Goal: Information Seeking & Learning: Learn about a topic

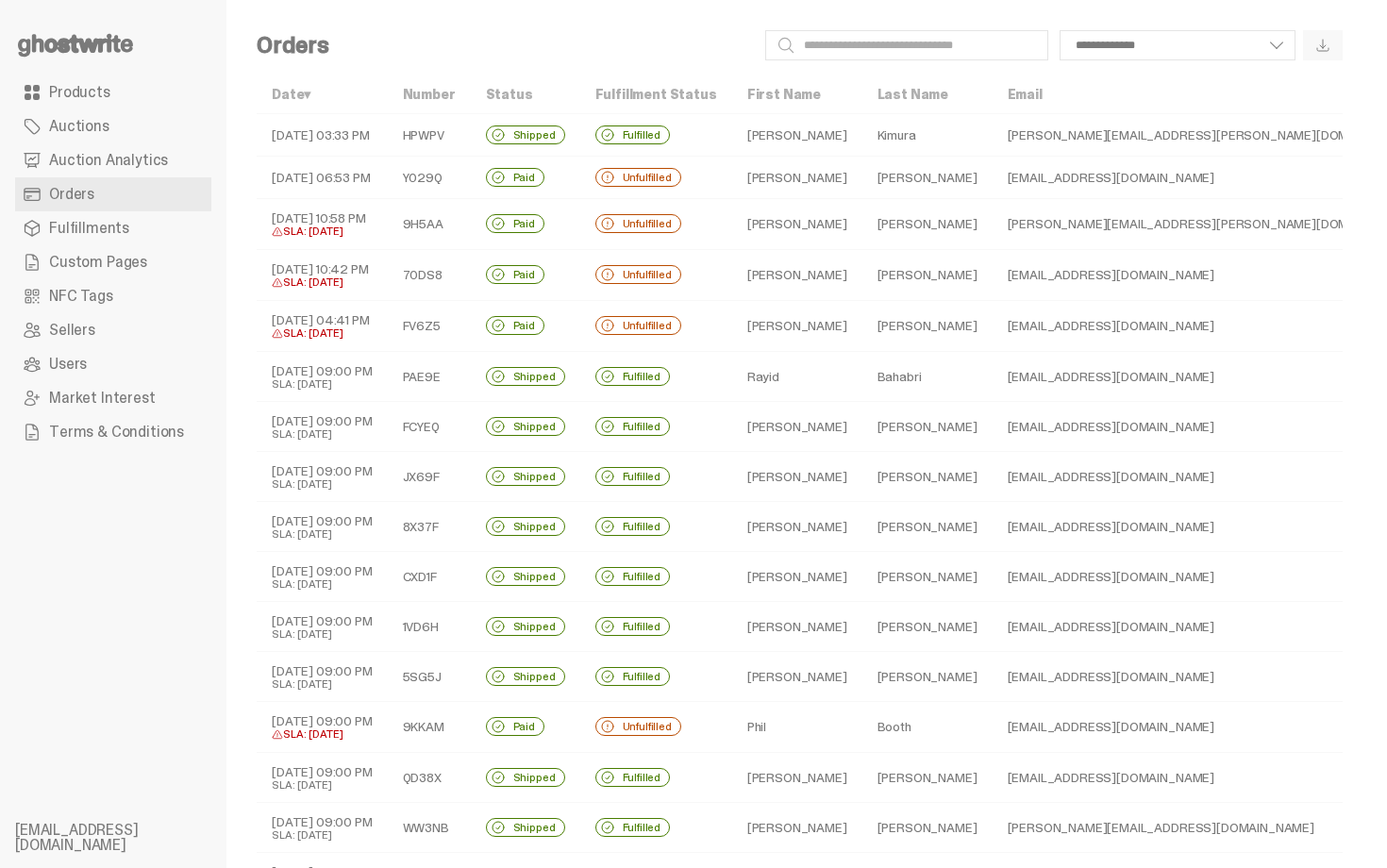
click at [90, 88] on span "Products" at bounding box center [80, 92] width 61 height 15
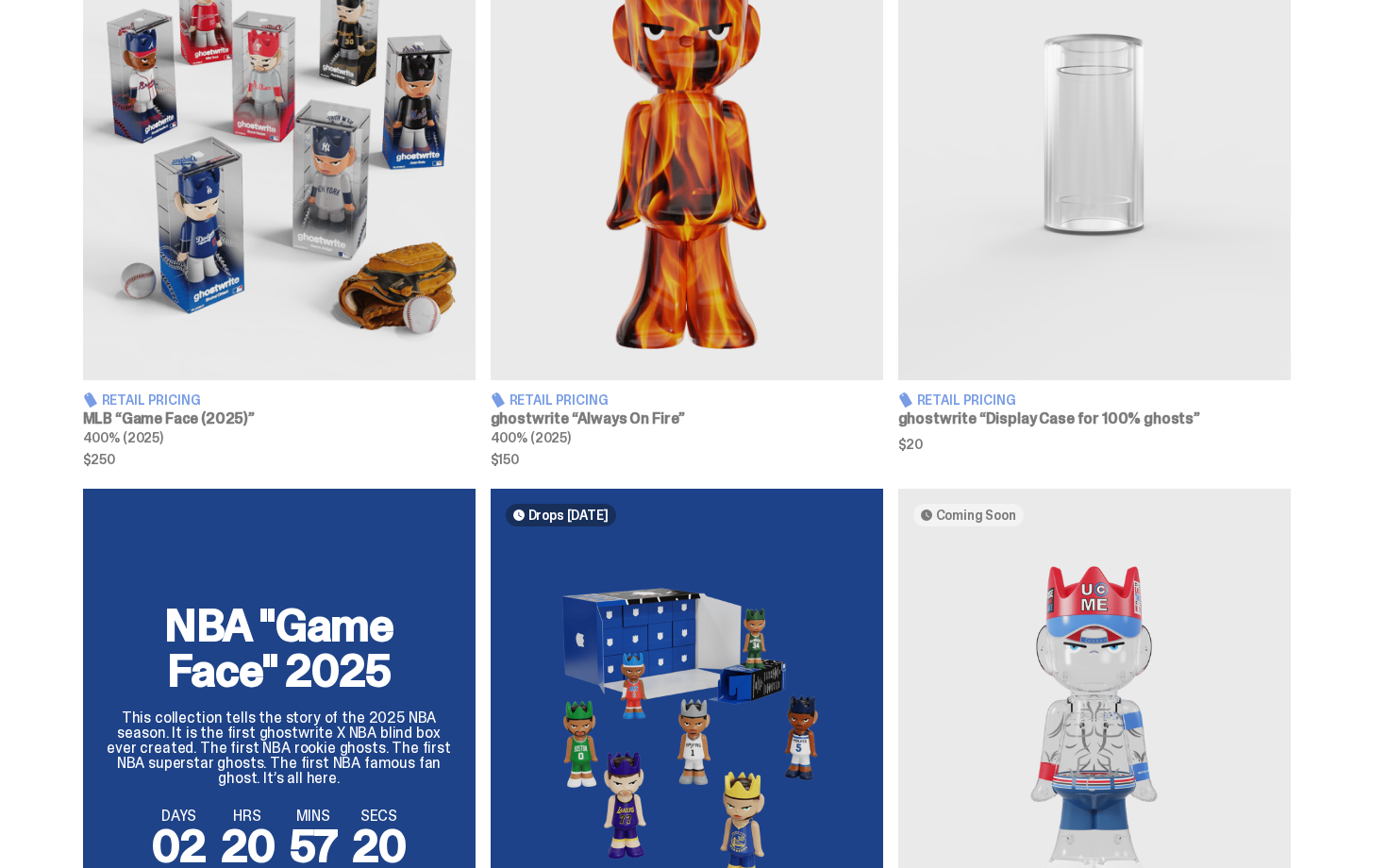
scroll to position [849, 0]
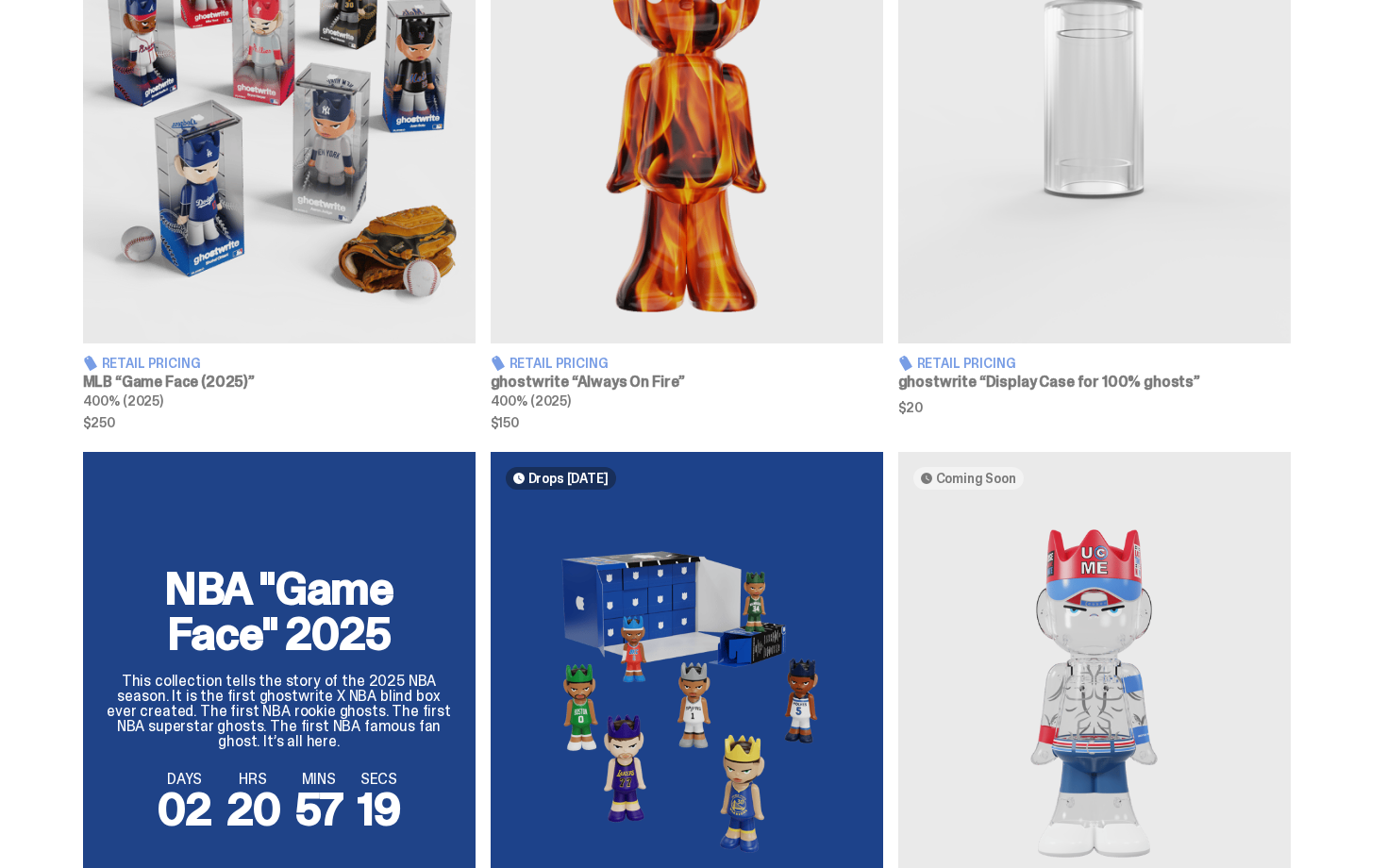
click at [214, 294] on img at bounding box center [279, 98] width 393 height 490
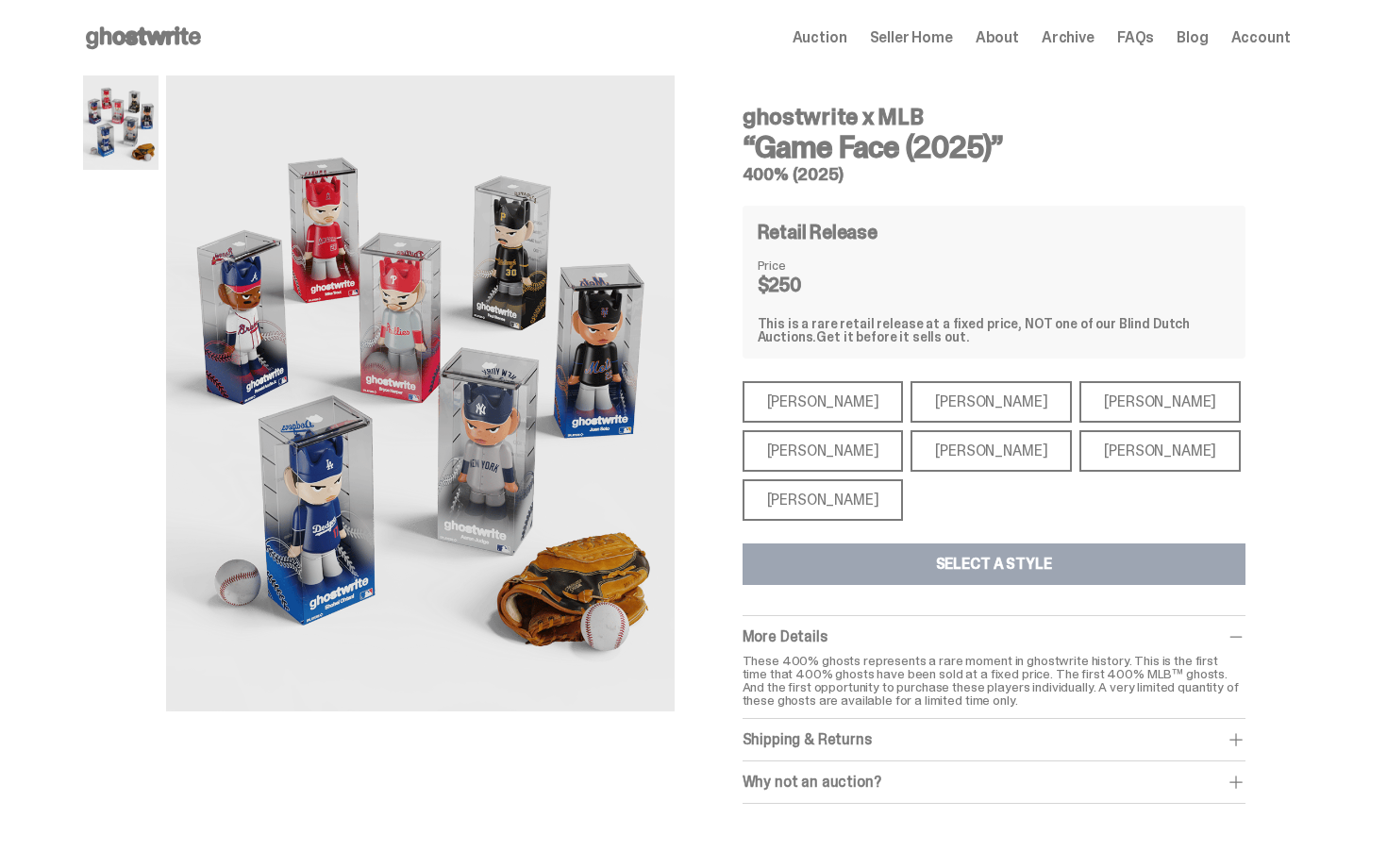
click at [893, 147] on h3 "“Game Face (2025)”" at bounding box center [994, 147] width 503 height 31
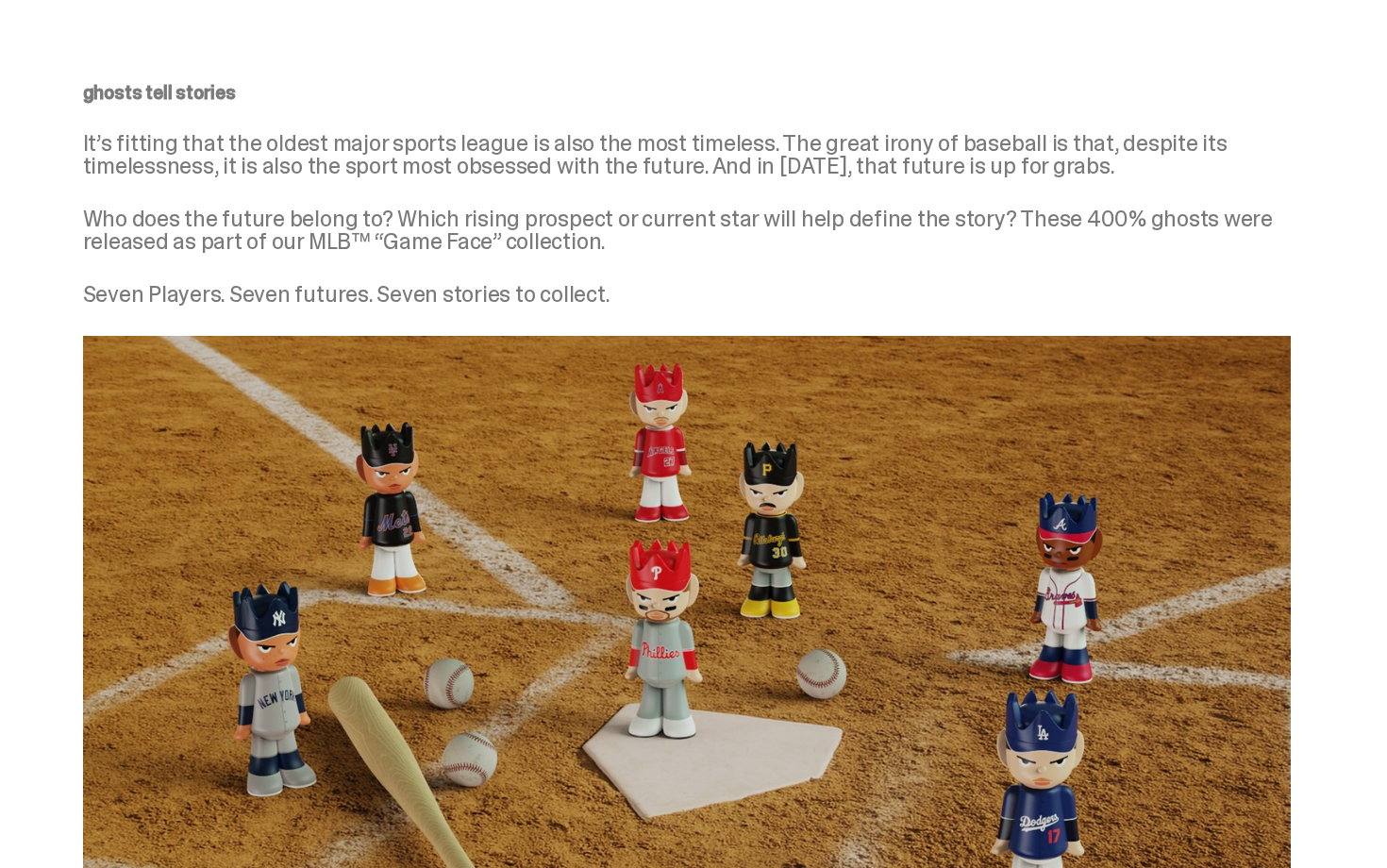
scroll to position [612, 0]
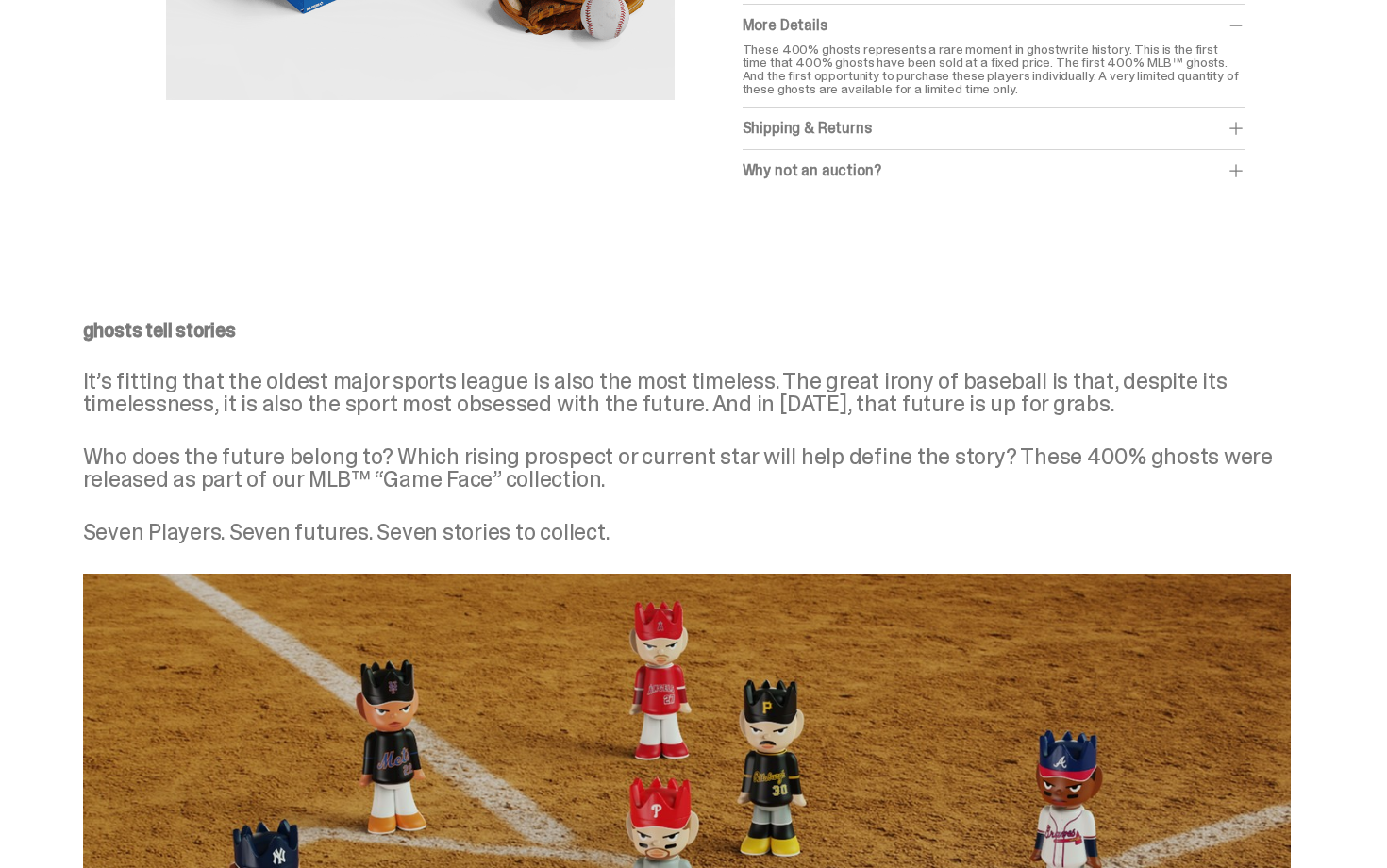
drag, startPoint x: 1386, startPoint y: 467, endPoint x: 1386, endPoint y: 2, distance: 465.0
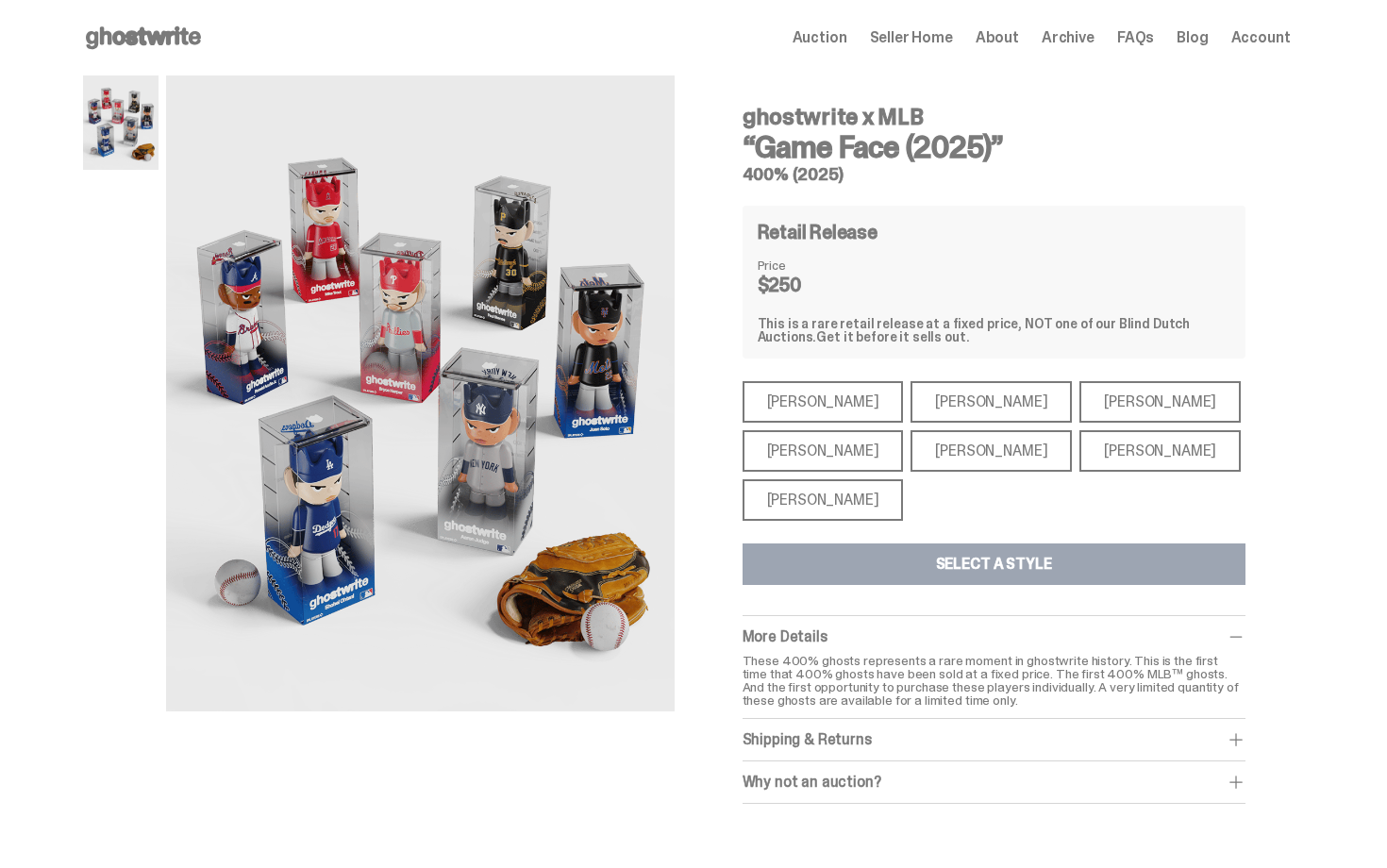
click at [1075, 37] on span "Archive" at bounding box center [1068, 37] width 53 height 15
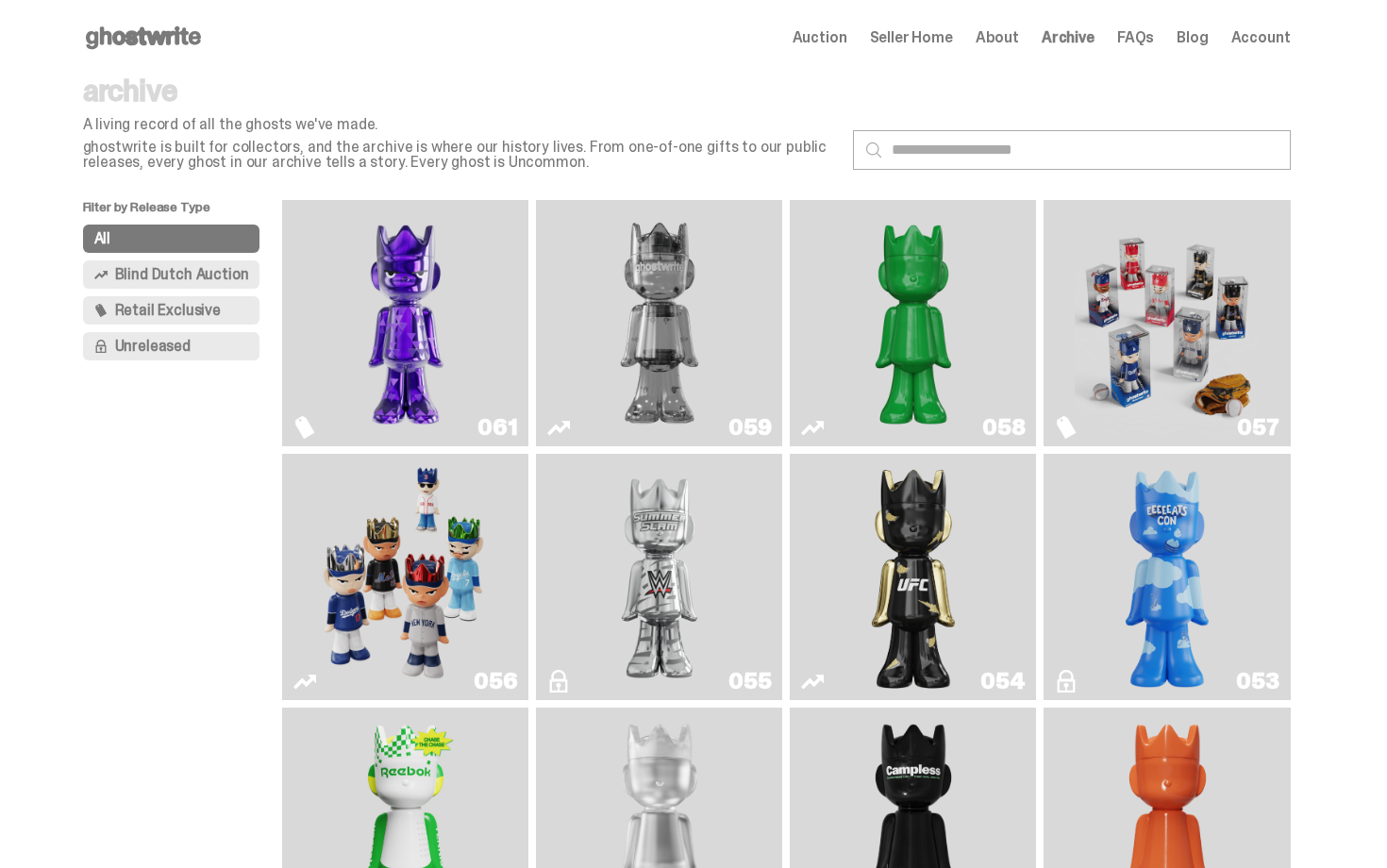
click at [685, 103] on p "archive" at bounding box center [460, 91] width 755 height 31
click at [1239, 360] on img "Game Face (2025)" at bounding box center [1168, 323] width 185 height 231
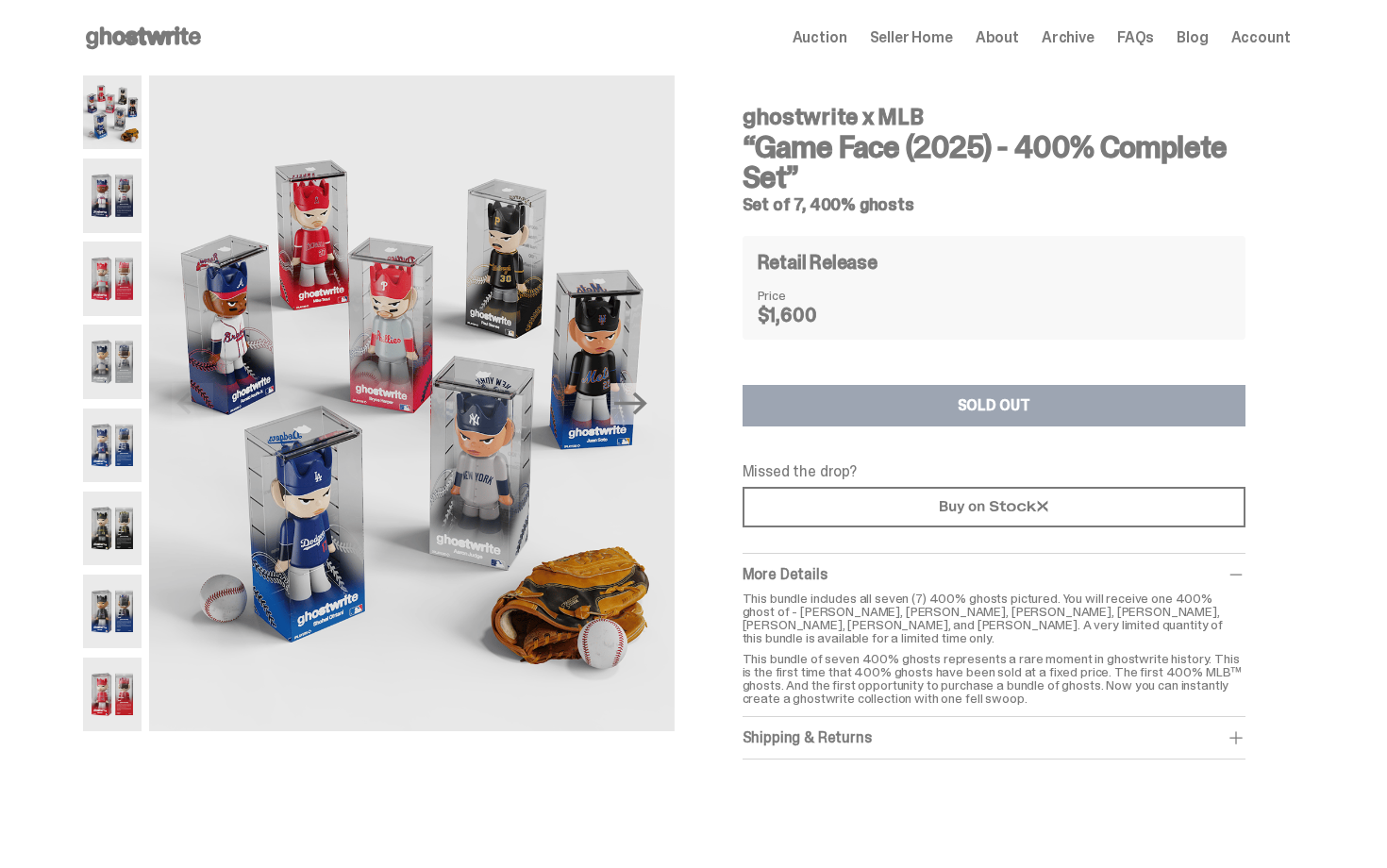
click at [840, 40] on span "Auction" at bounding box center [820, 37] width 54 height 15
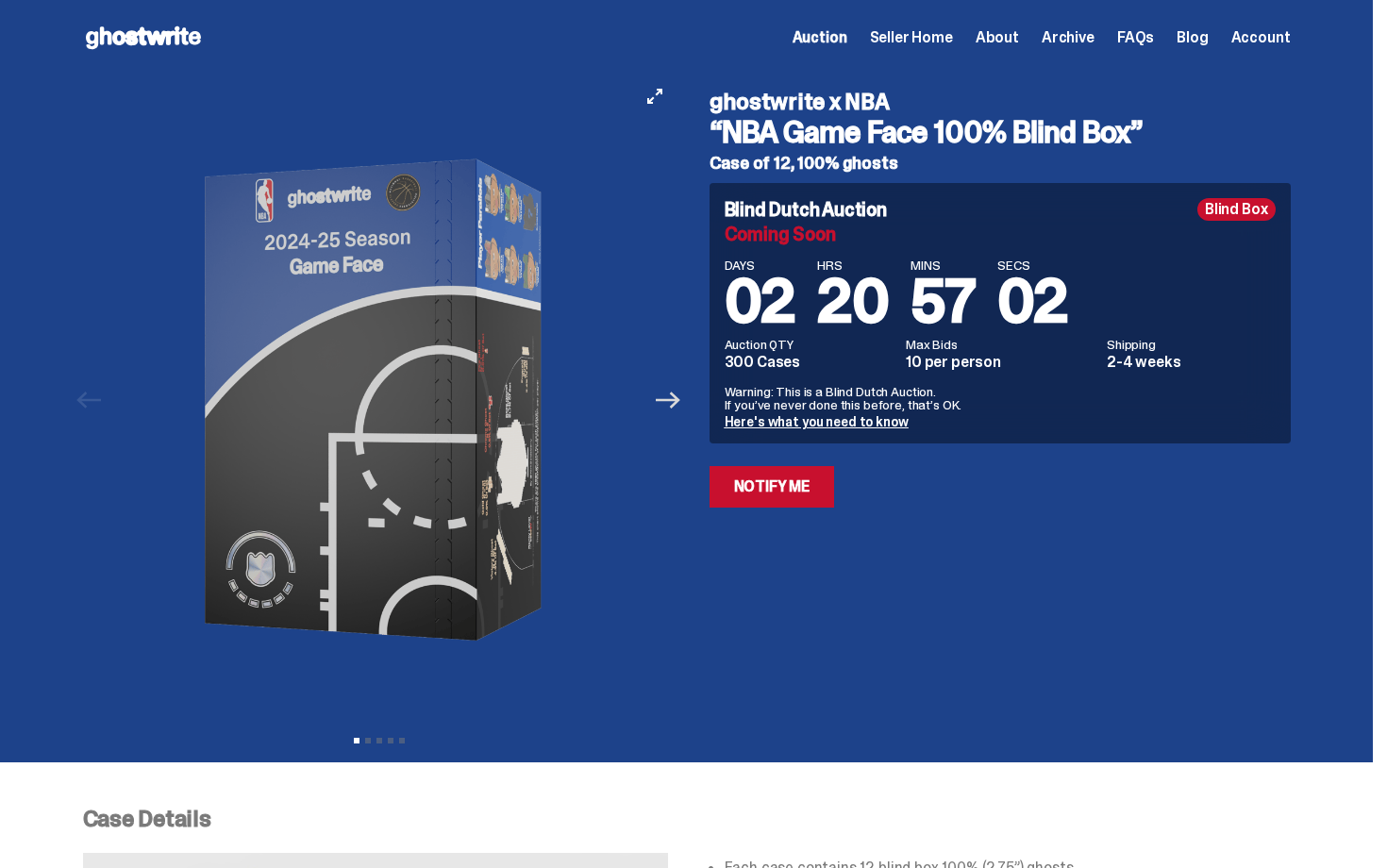
click at [678, 394] on icon "Next" at bounding box center [668, 399] width 25 height 17
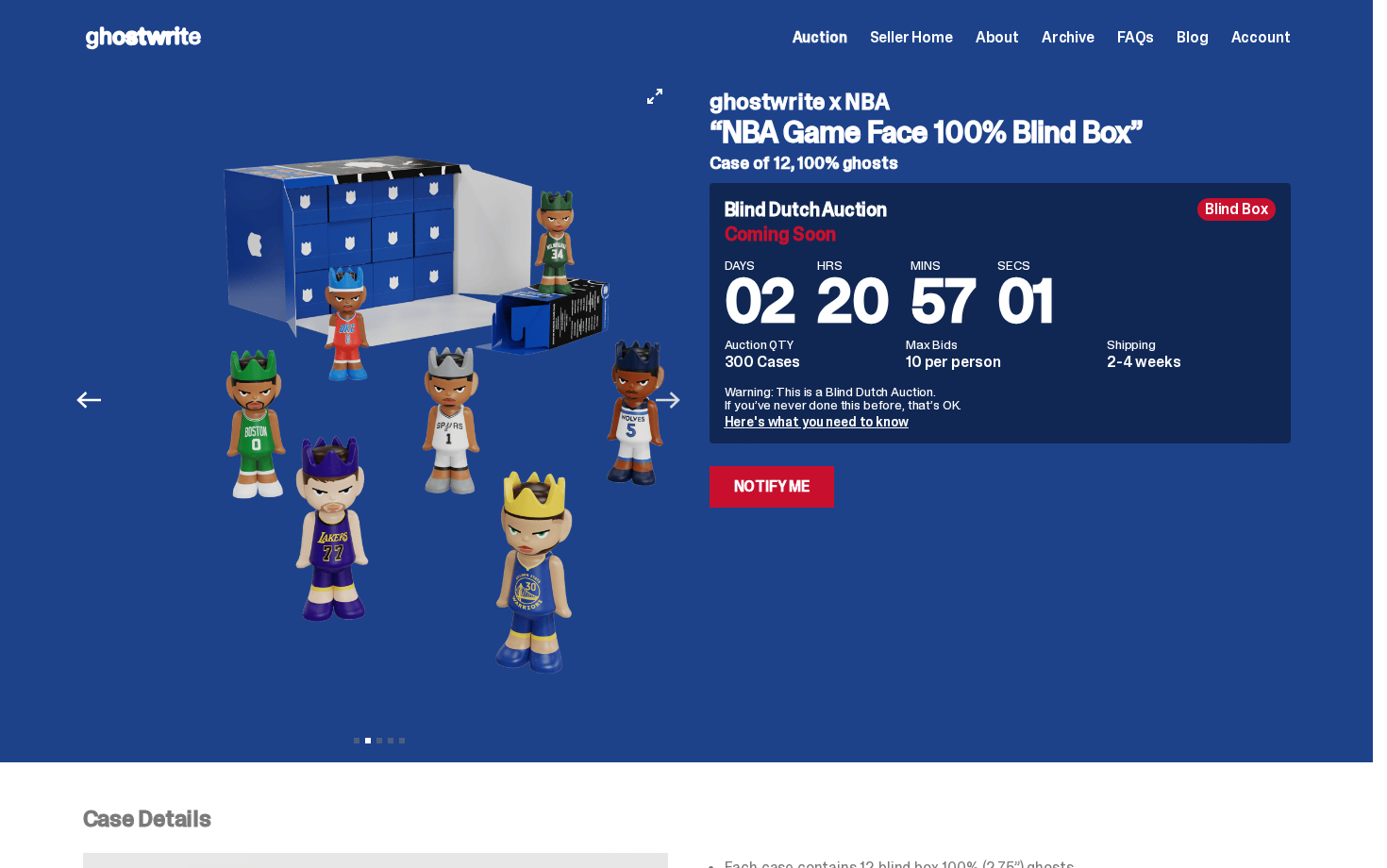
click at [676, 394] on icon "Next" at bounding box center [668, 399] width 25 height 25
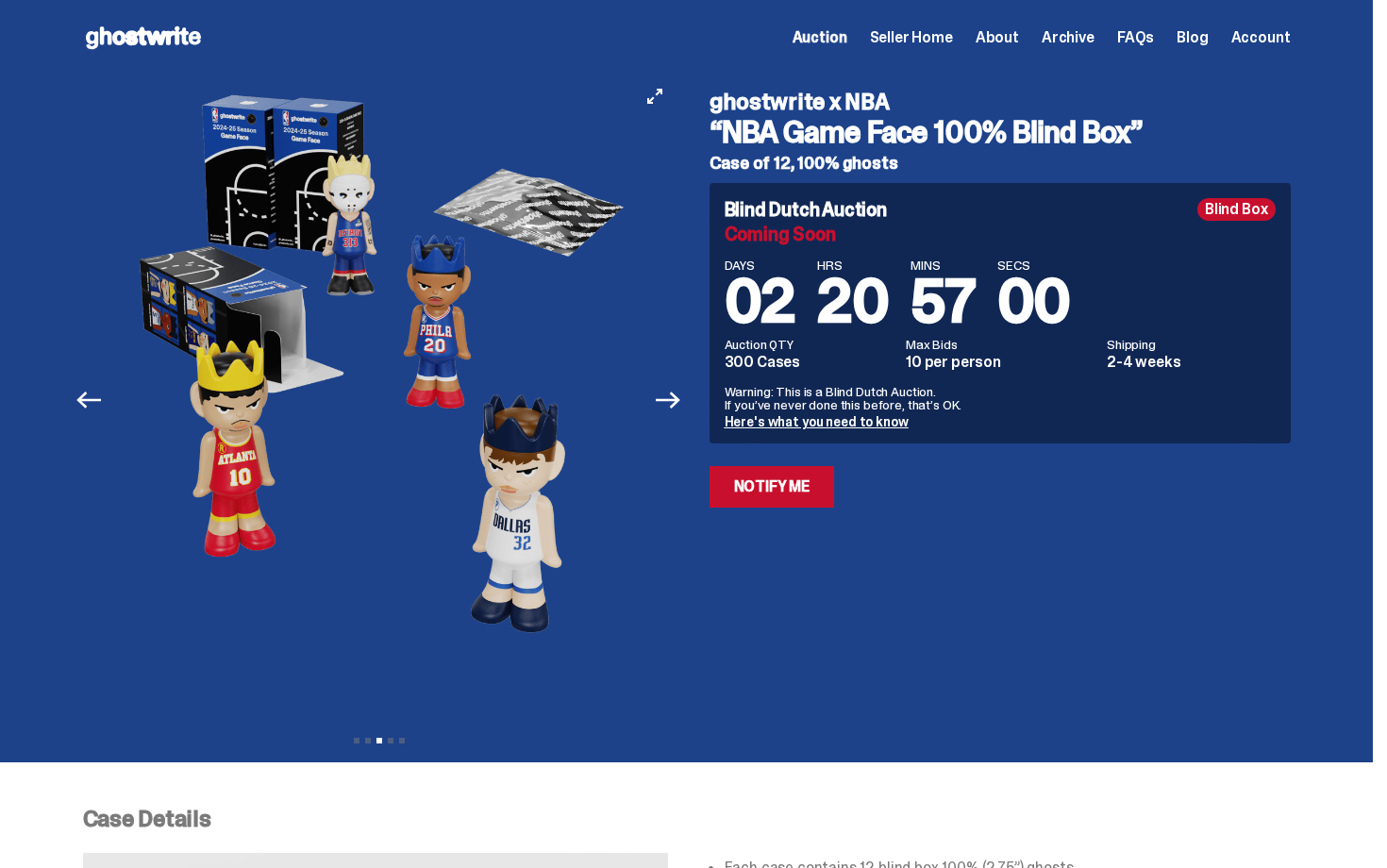
click at [648, 380] on button "Next" at bounding box center [669, 400] width 41 height 41
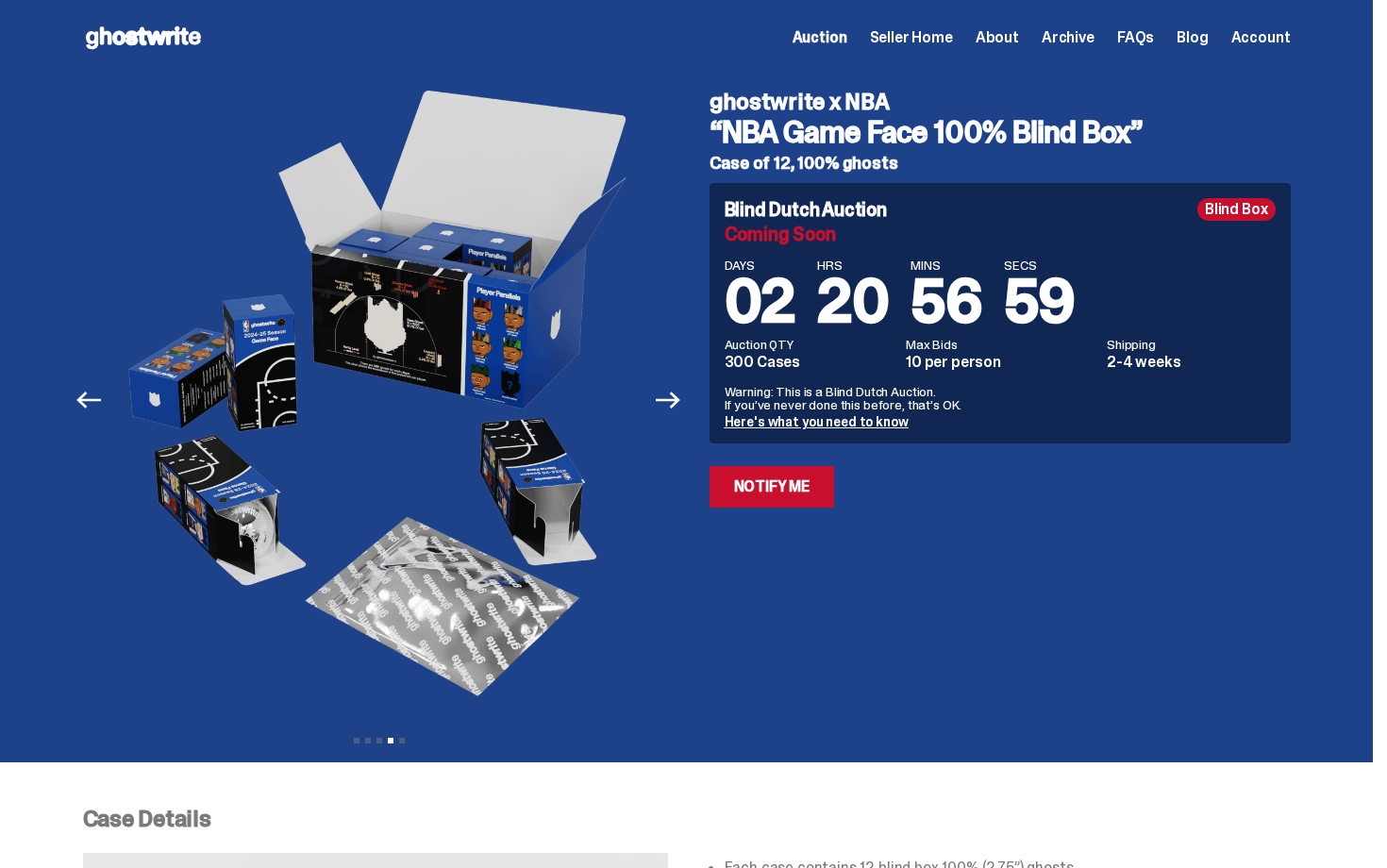
click at [1025, 615] on div "ghostwrite x NBA “NBA Game Face 100% Blind Box” Case of 12, 100% ghosts Blind D…" at bounding box center [988, 400] width 604 height 649
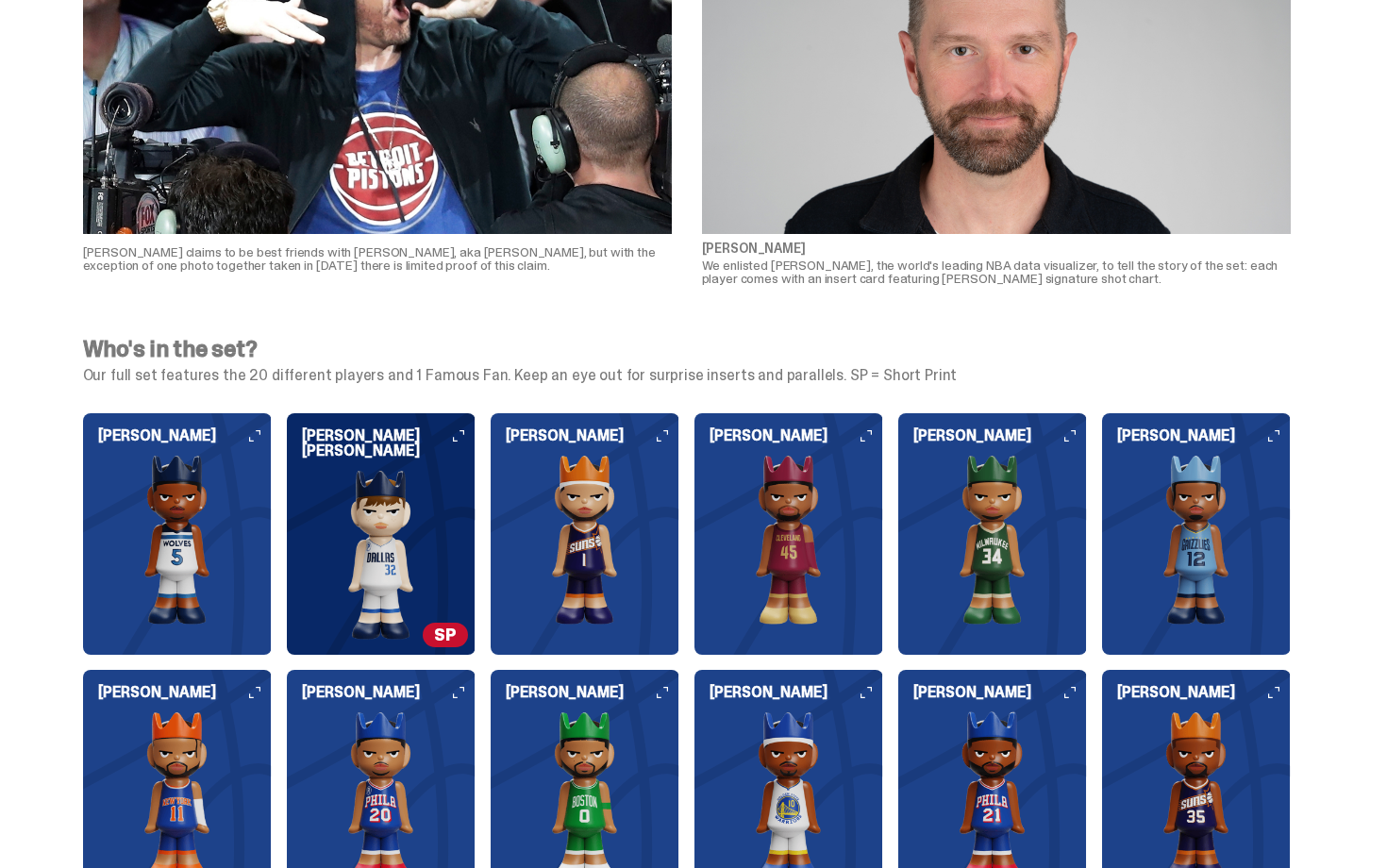
scroll to position [1699, 0]
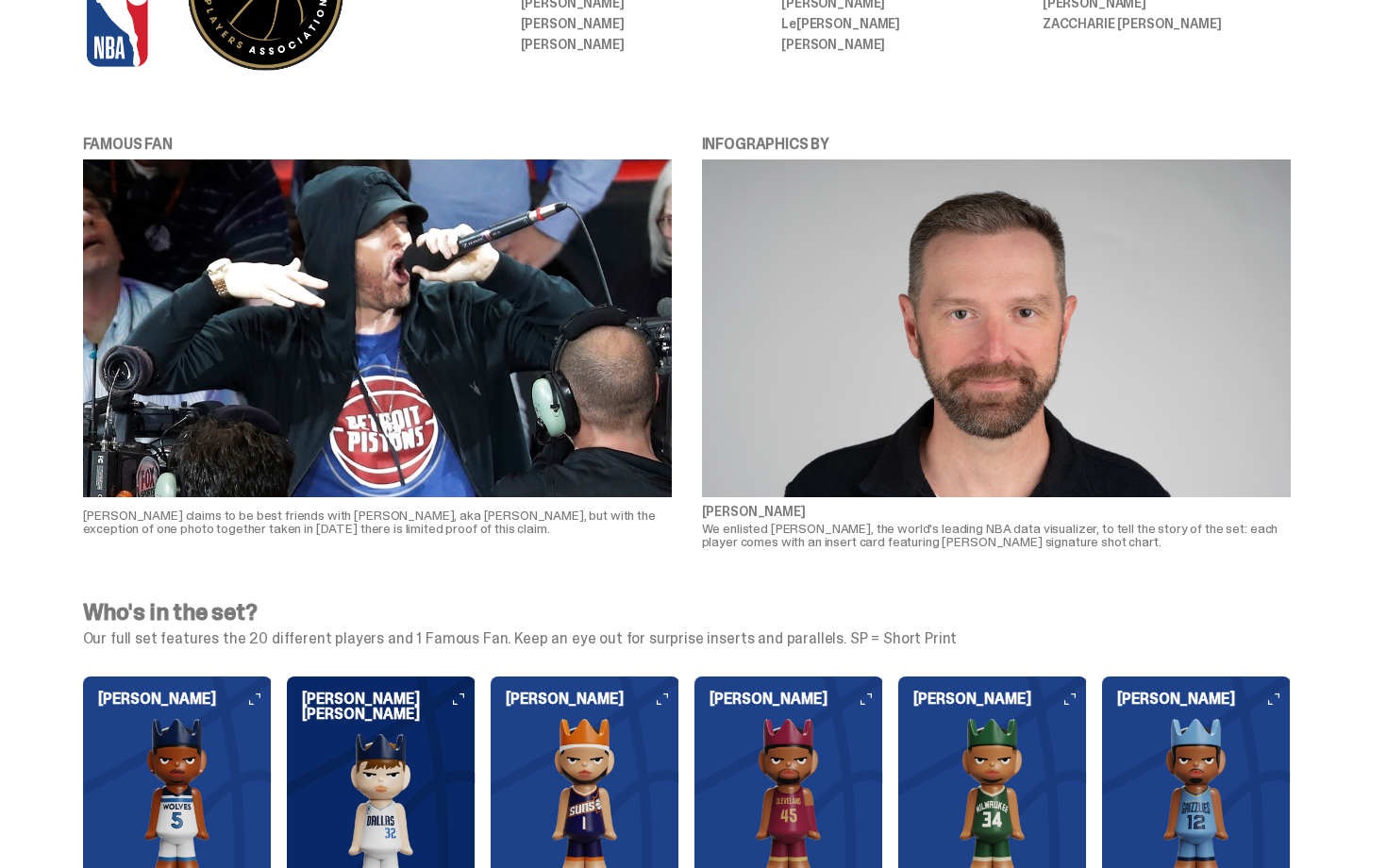
drag, startPoint x: 1386, startPoint y: 242, endPoint x: 1386, endPoint y: 220, distance: 22.0
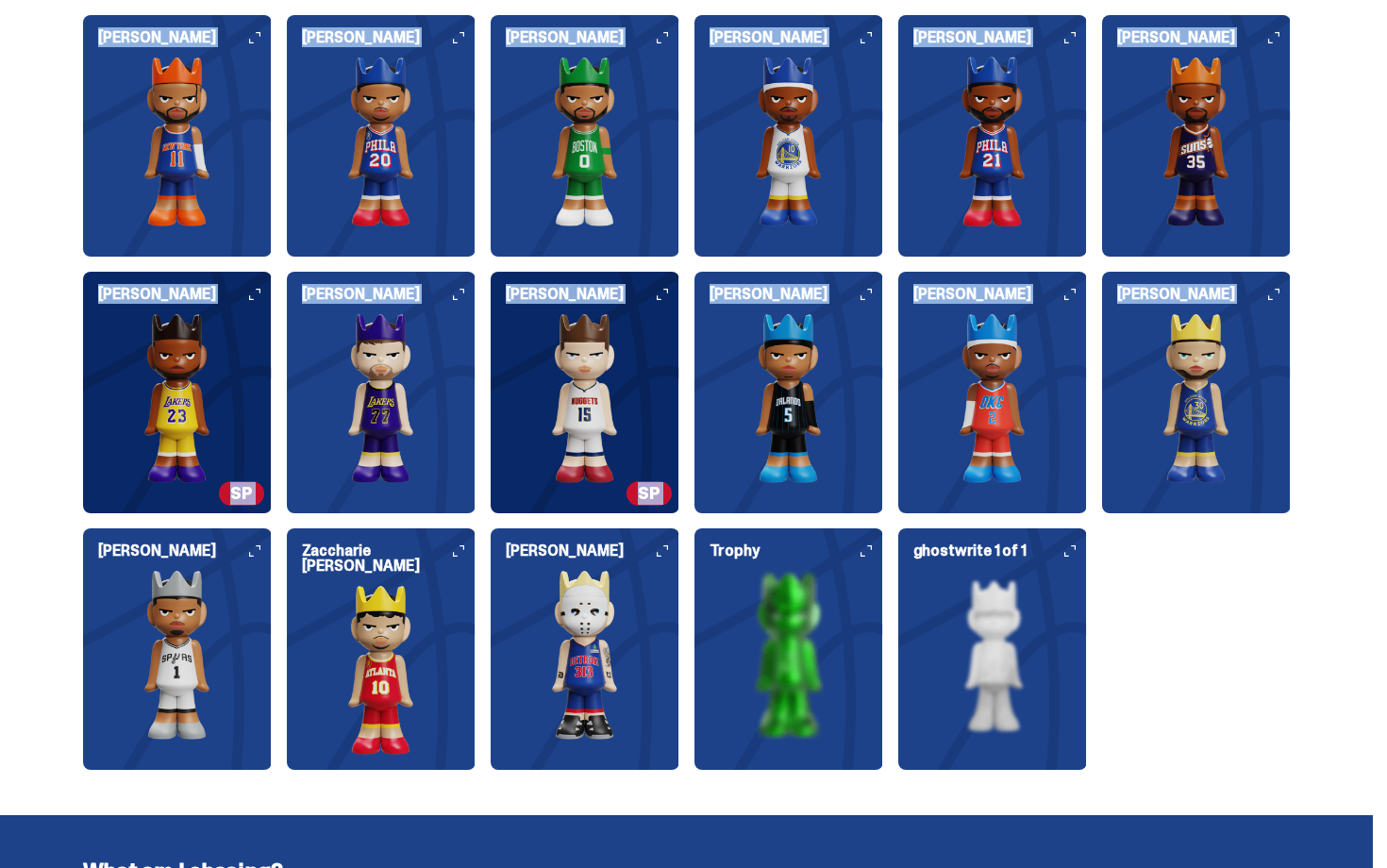
scroll to position [2362, 0]
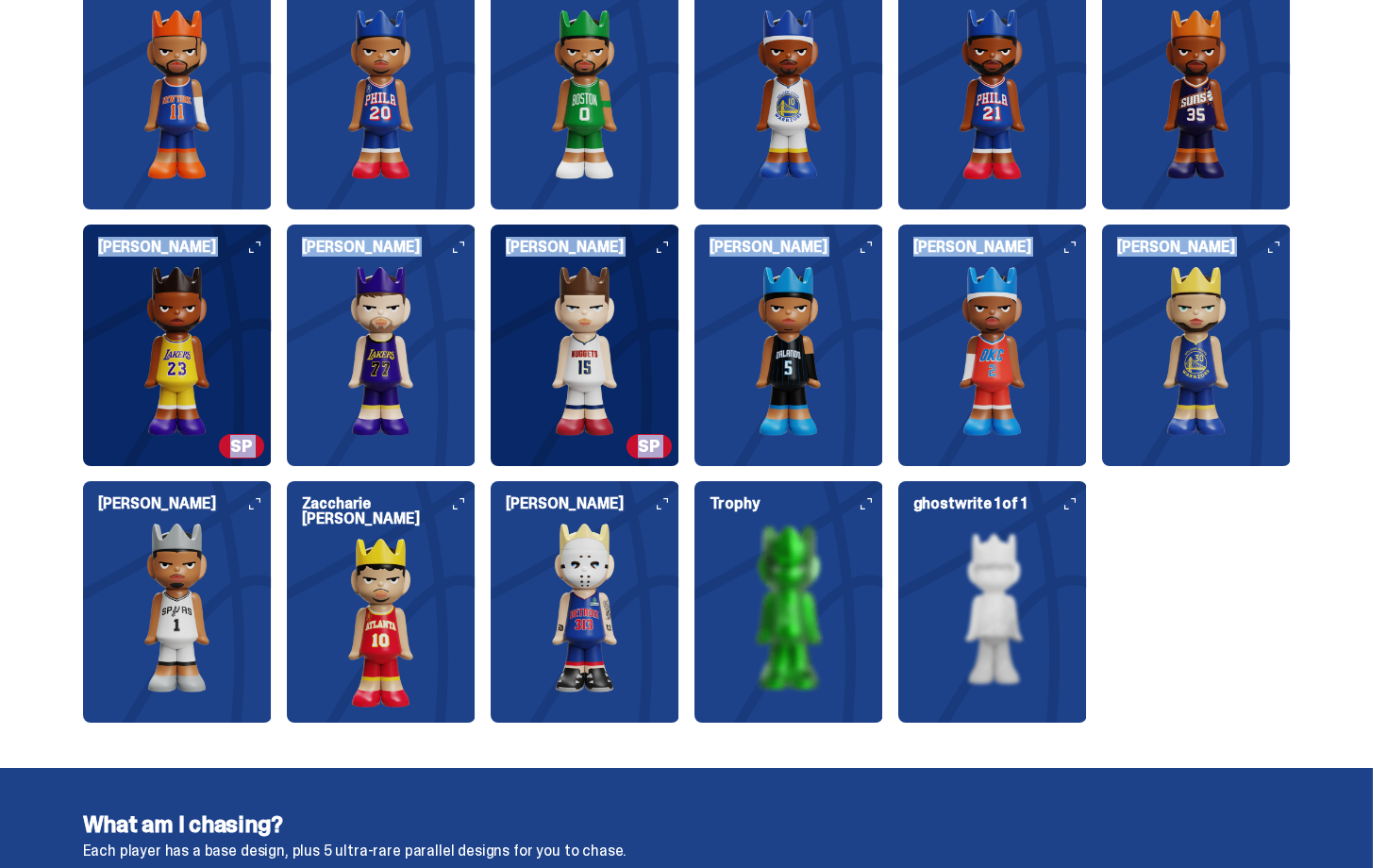
drag, startPoint x: 1386, startPoint y: 220, endPoint x: 1385, endPoint y: 326, distance: 106.0
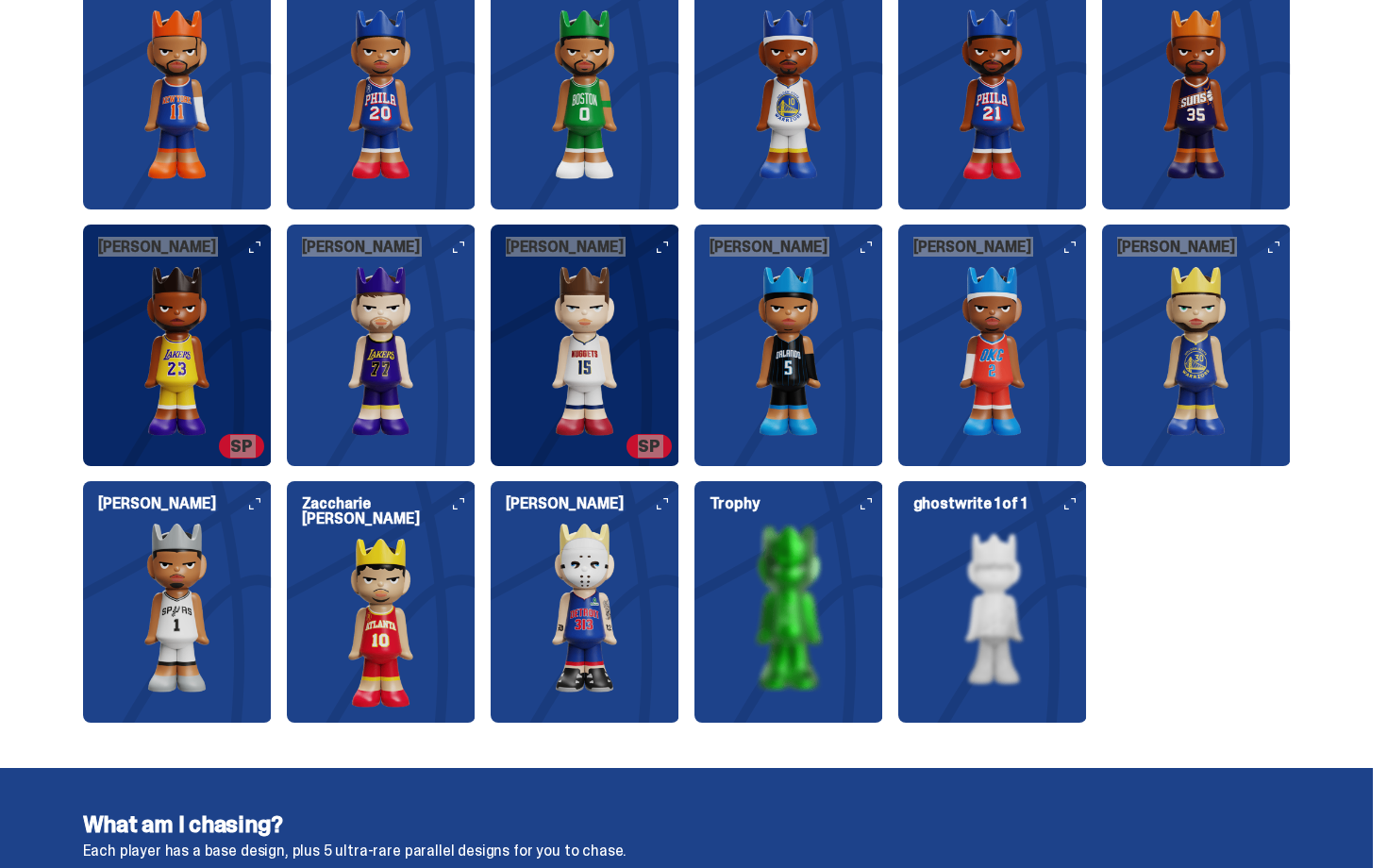
scroll to position [2362, 0]
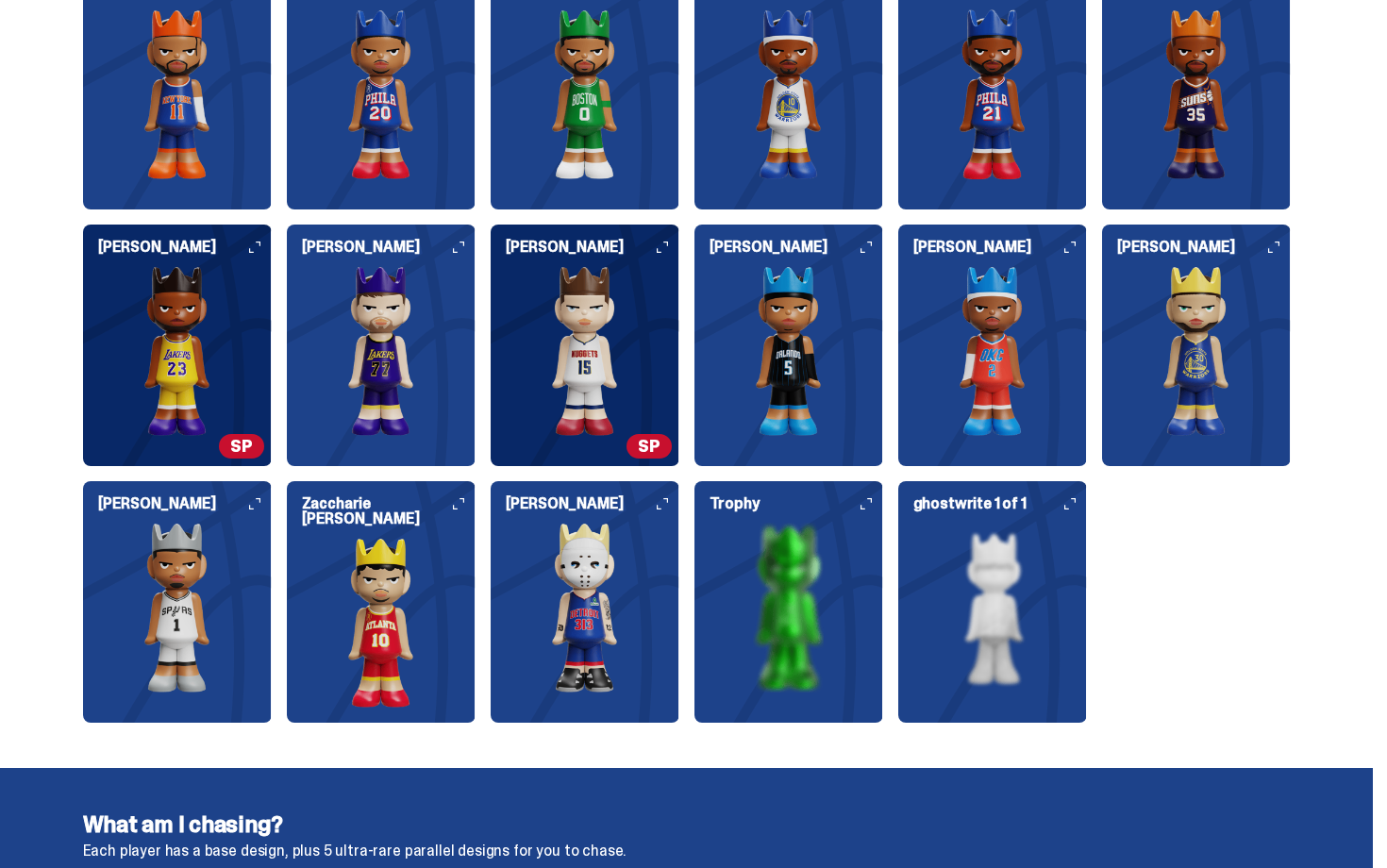
click at [1307, 205] on div "Who's in the set? Our full set features the 20 different players and 1 Famous F…" at bounding box center [687, 190] width 1373 height 1155
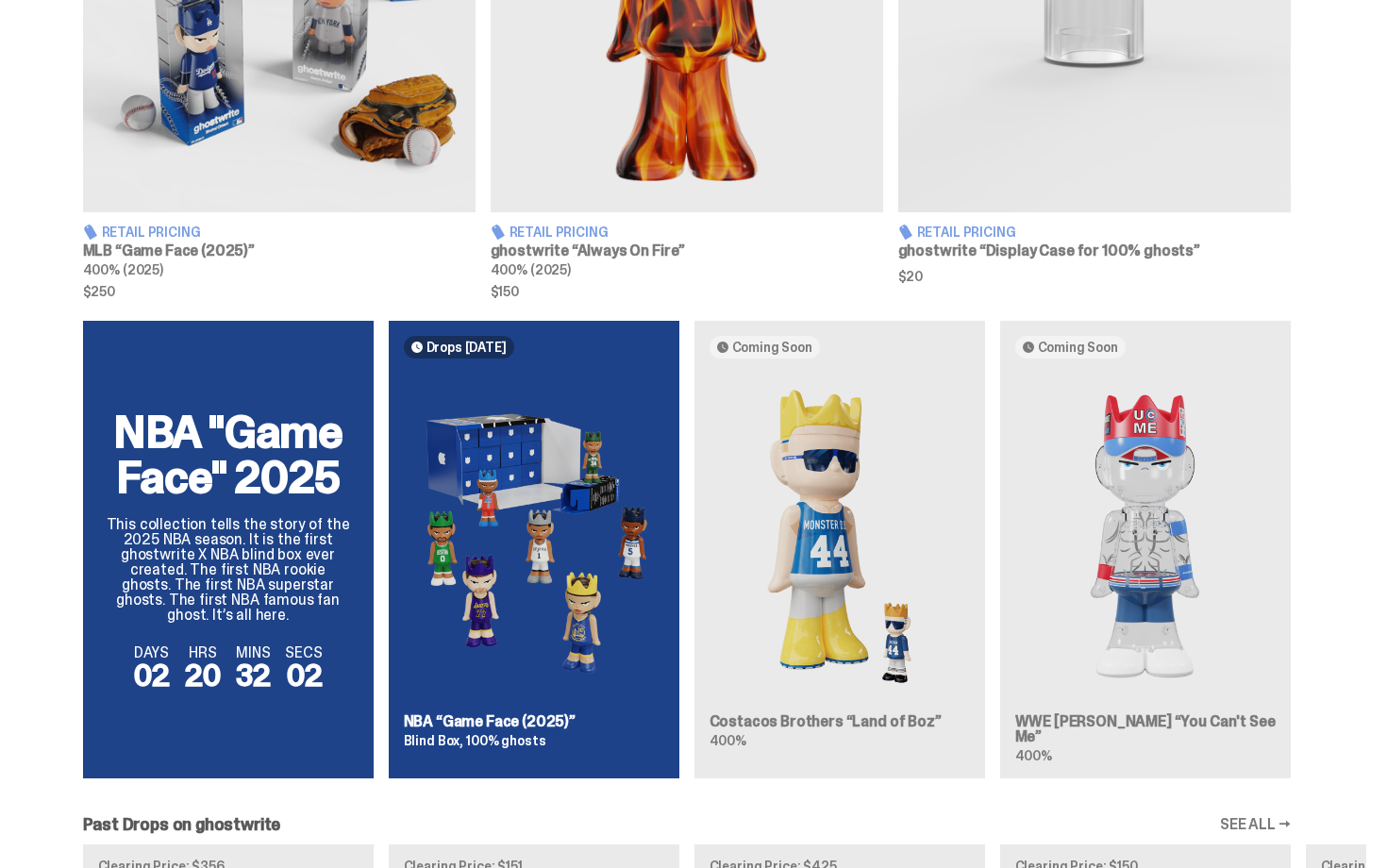
scroll to position [1000, 0]
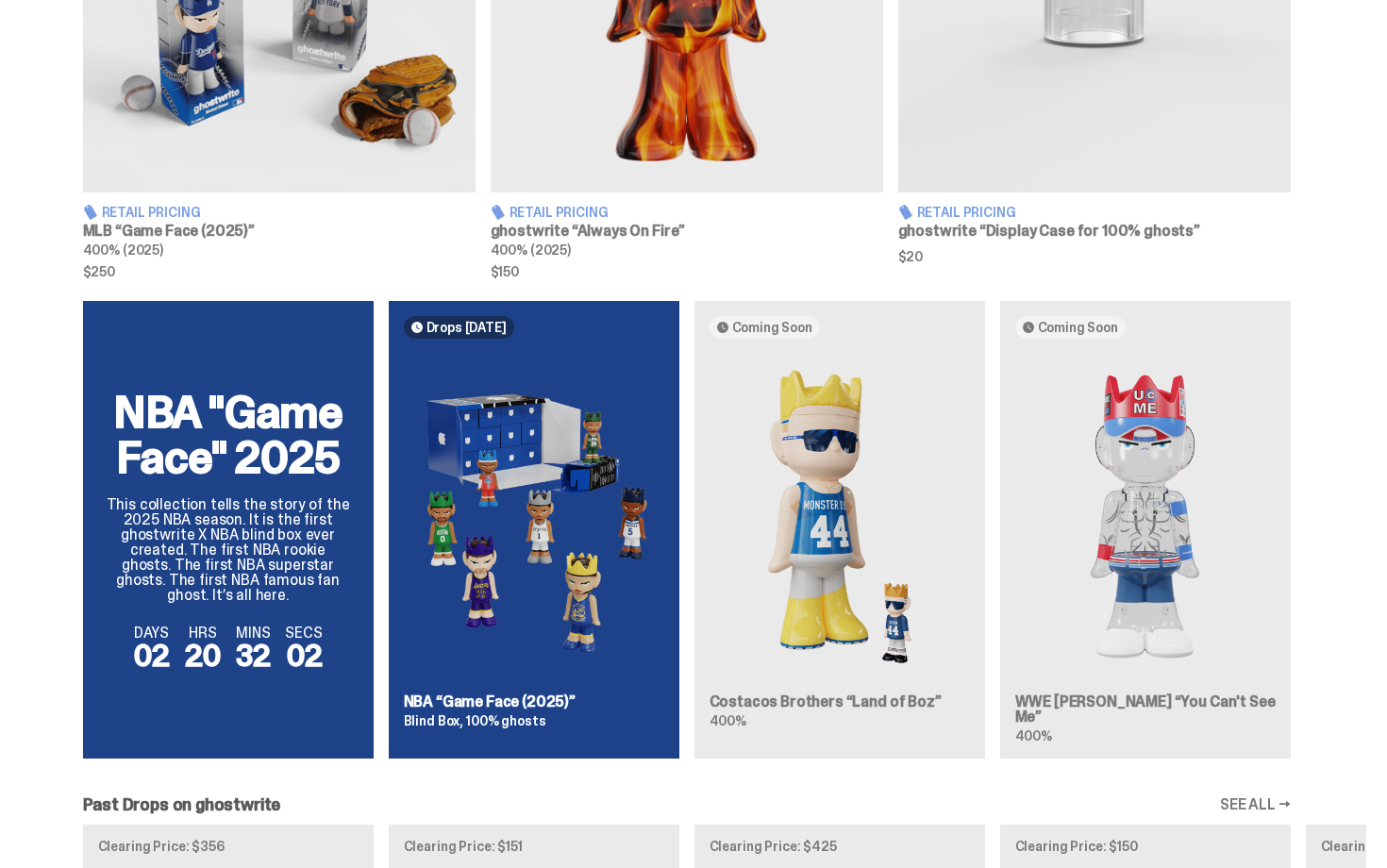
click at [857, 496] on div "NBA "Game Face" 2025 This collection tells the story of the 2025 NBA season. It…" at bounding box center [688, 537] width 1359 height 472
click at [840, 512] on div "NBA "Game Face" 2025 This collection tells the story of the 2025 NBA season. It…" at bounding box center [688, 537] width 1359 height 472
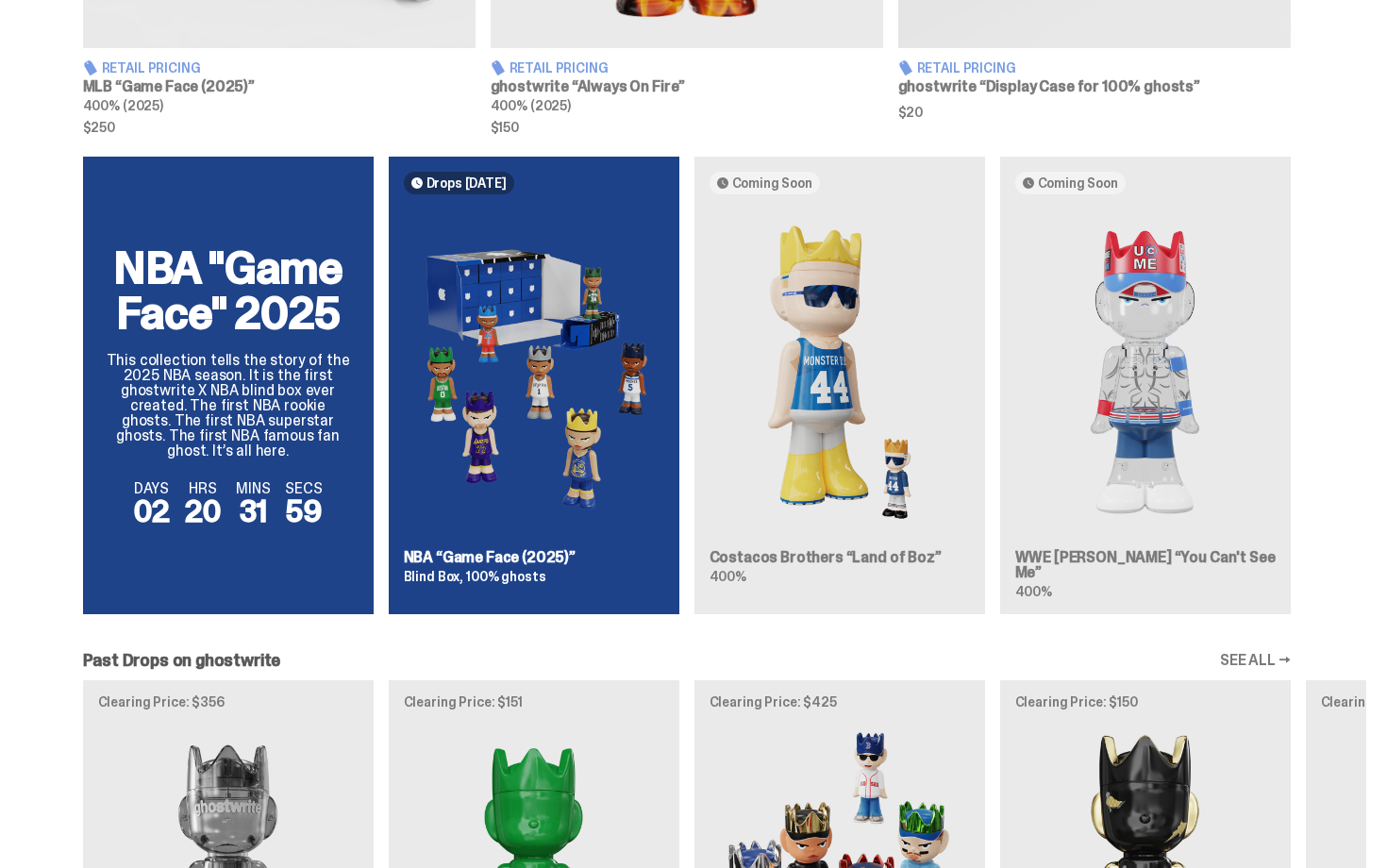
scroll to position [1143, 0]
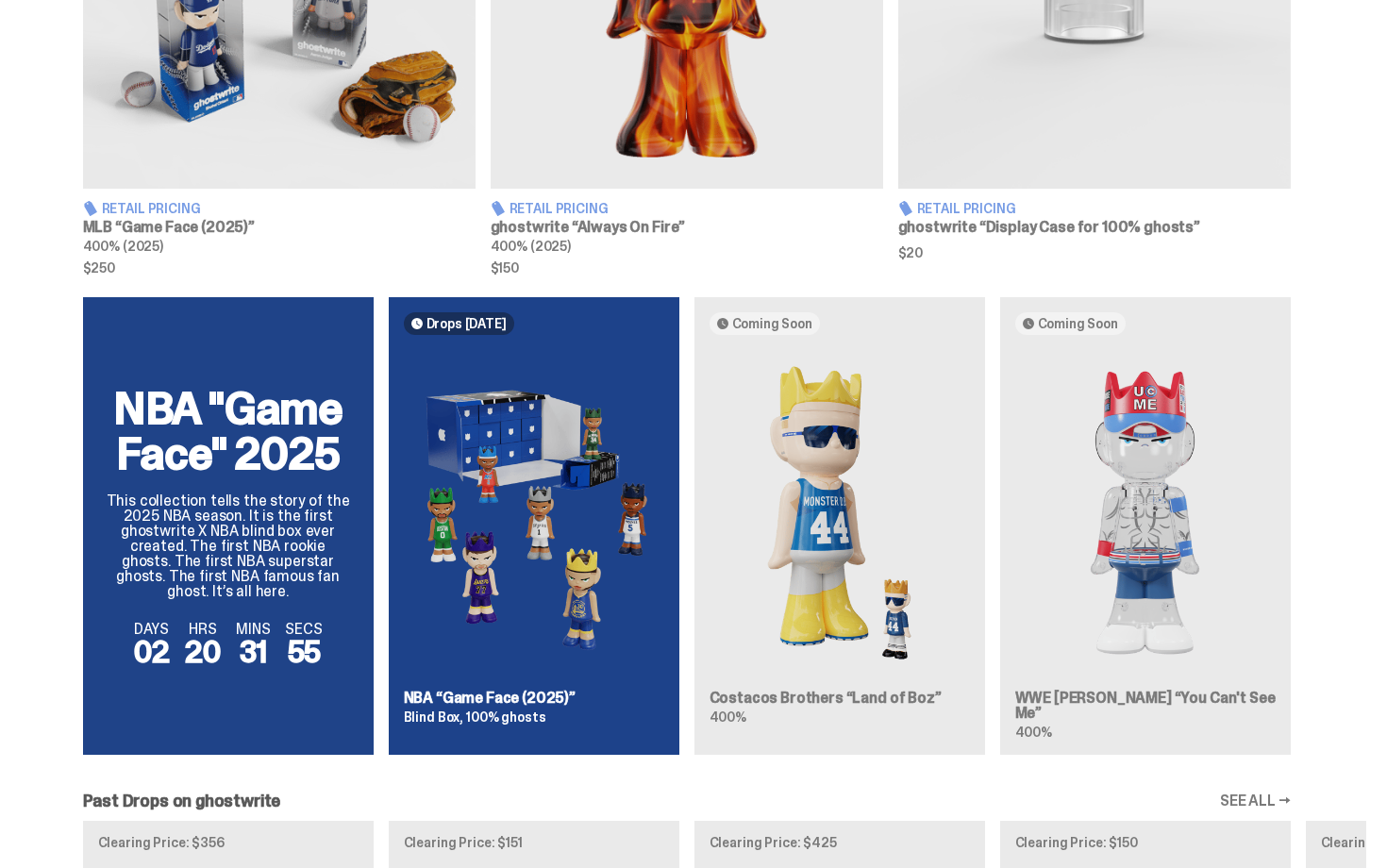
drag, startPoint x: 1386, startPoint y: 472, endPoint x: 1361, endPoint y: 429, distance: 49.7
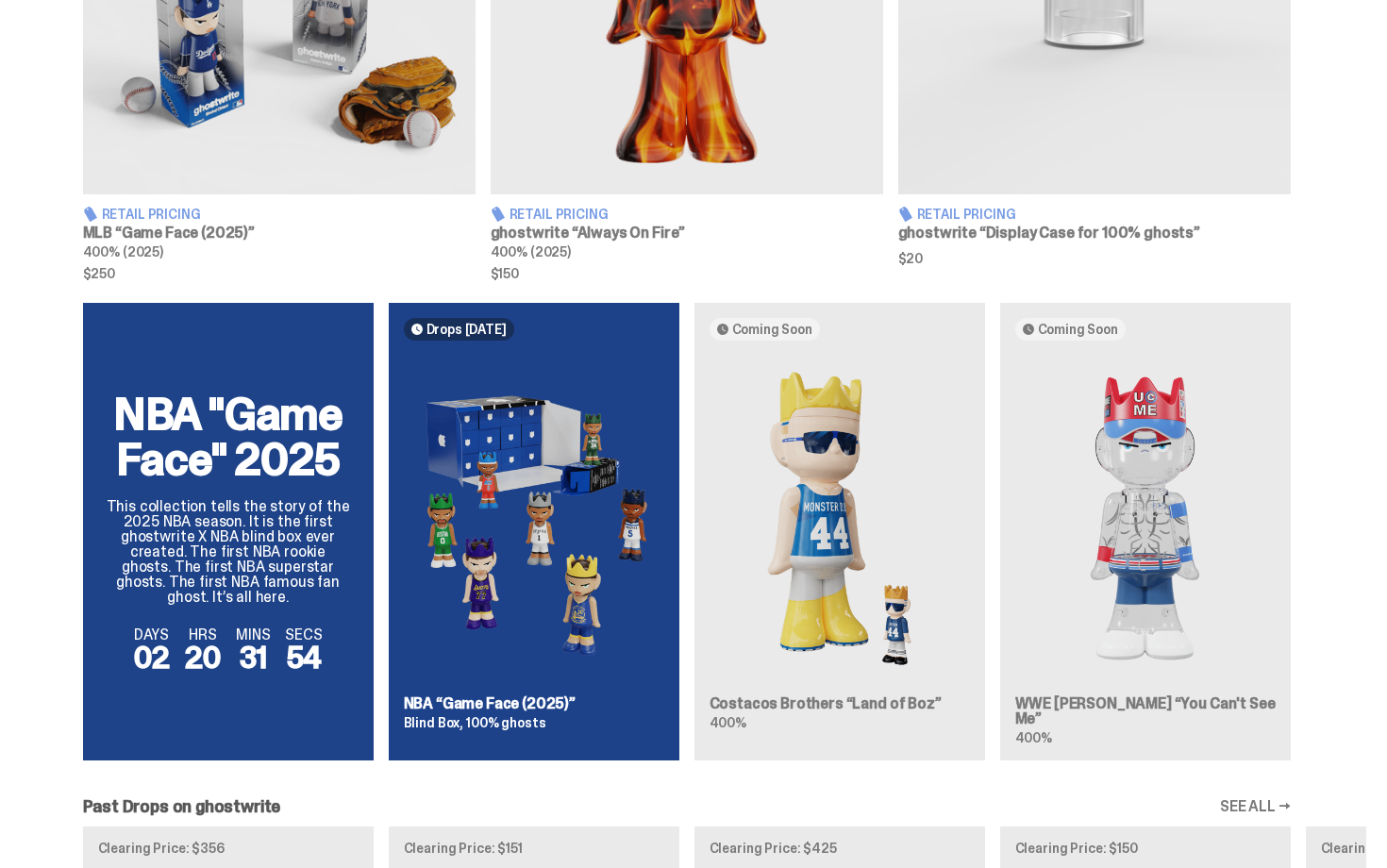
click at [1359, 413] on div "NBA "Game Face" 2025 This collection tells the story of the 2025 NBA season. It…" at bounding box center [688, 539] width 1359 height 472
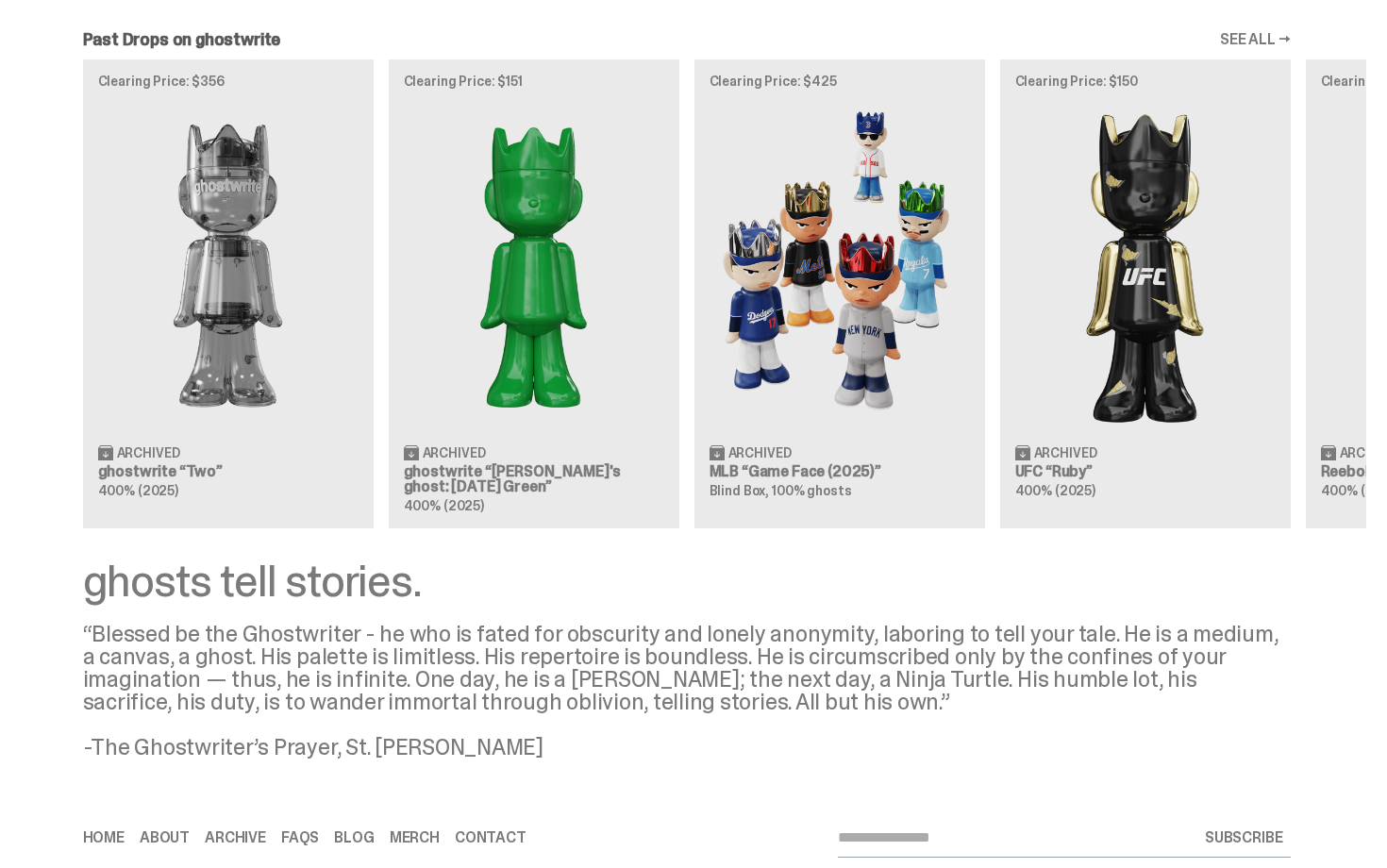
scroll to position [0, 0]
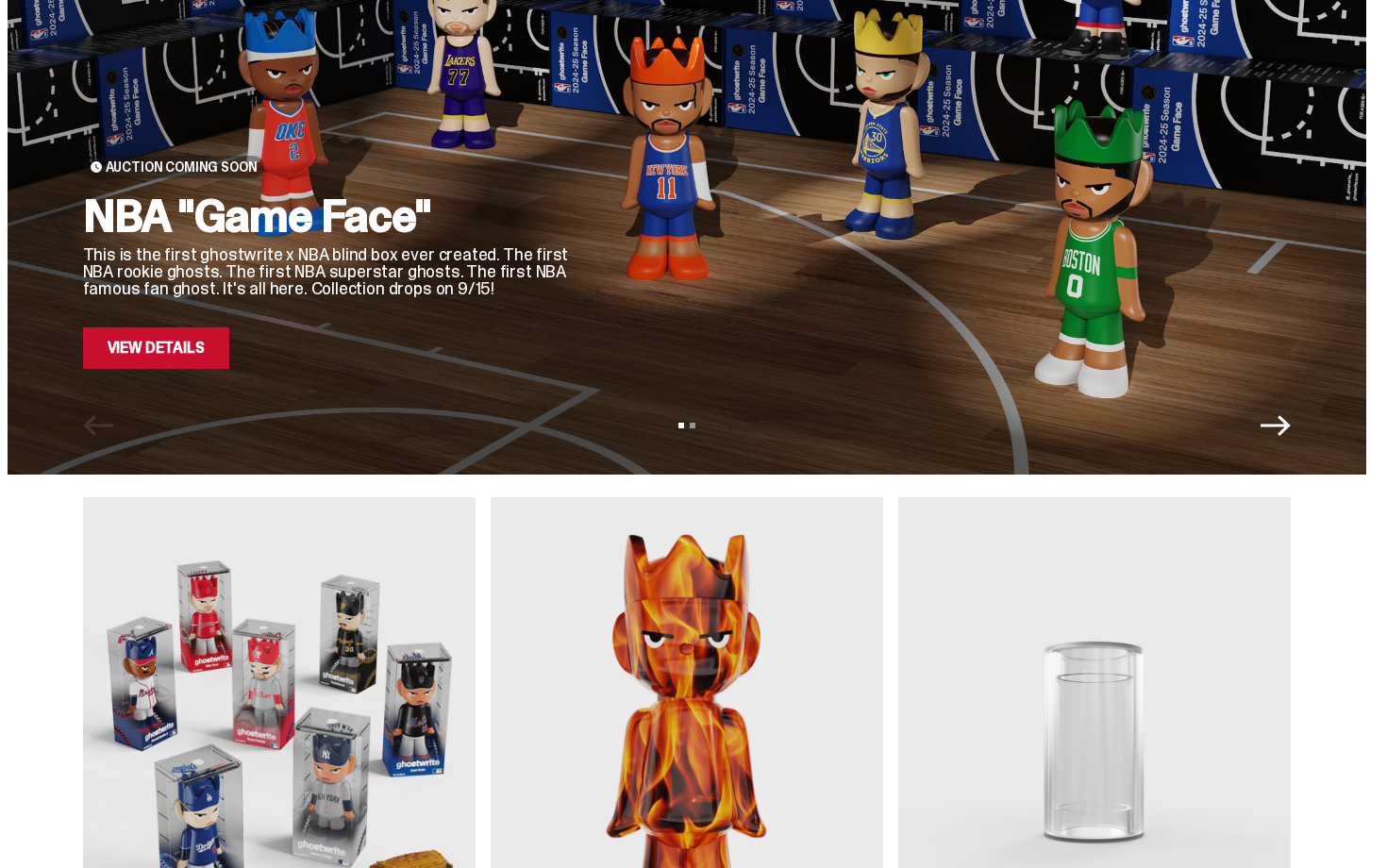
drag, startPoint x: 1386, startPoint y: 651, endPoint x: 1386, endPoint y: -34, distance: 685.0
click at [1373, 0] on html "Open main menu Home Auction Seller Home About Archive FAQs Blog Account" at bounding box center [687, 229] width 1373 height 868
